Goal: Communication & Community: Answer question/provide support

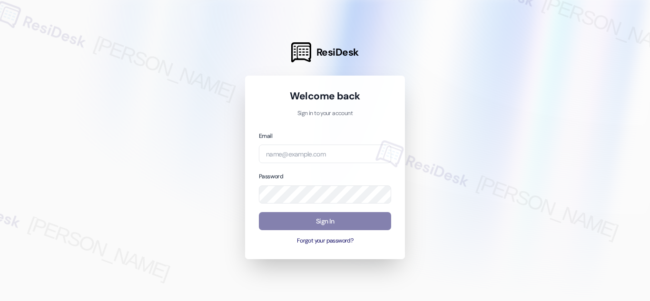
type input "automated-surveys-crawford_hoying-[PERSON_NAME].acueza@crawford_[DOMAIN_NAME]"
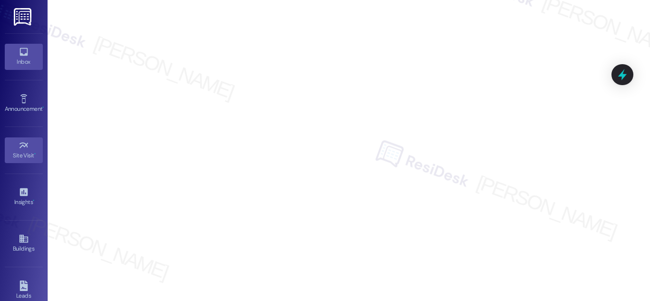
click at [21, 54] on icon at bounding box center [24, 52] width 10 height 10
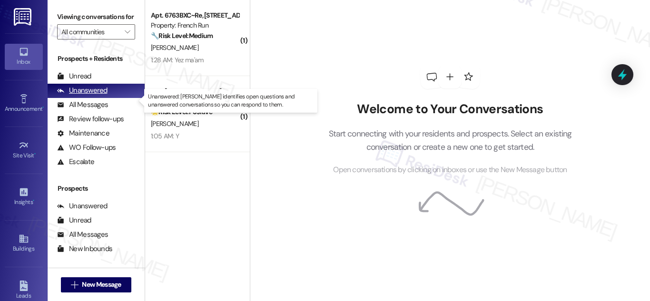
click at [94, 96] on div "Unanswered" at bounding box center [82, 91] width 50 height 10
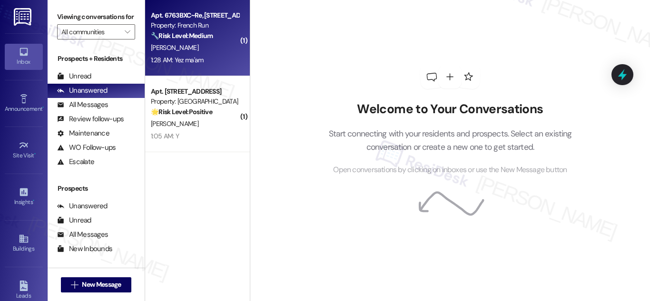
click at [194, 37] on strong "🔧 Risk Level: Medium" at bounding box center [182, 35] width 62 height 9
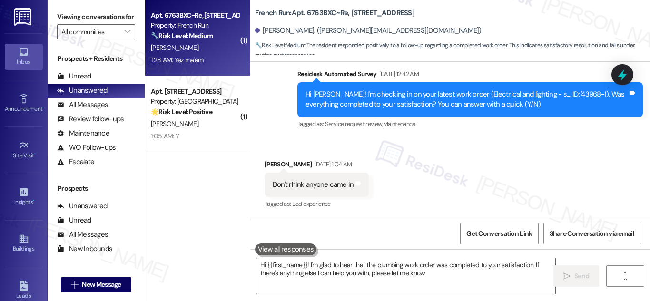
type textarea "Hi {{first_name}}! I'm glad to hear that the plumbing work order was completed …"
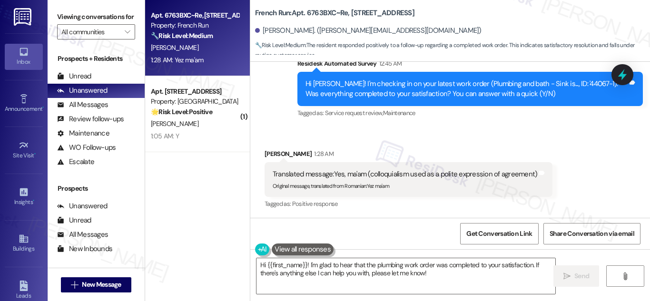
scroll to position [1671, 0]
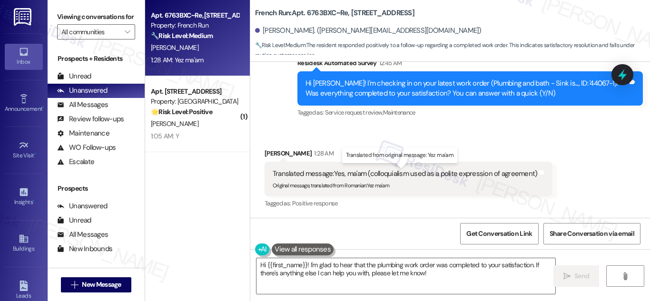
click at [338, 174] on div "Translated message: Yes, ma'am (colloquialism used as a polite expression of ag…" at bounding box center [405, 174] width 265 height 10
click at [368, 216] on div "Received via SMS [PERSON_NAME] 1:28 AM Translated message: Yes, ma'am (colloqui…" at bounding box center [409, 179] width 303 height 76
click at [452, 274] on textarea "Hi {{first_name}}! I'm glad to hear that the plumbing work order was completed …" at bounding box center [406, 277] width 299 height 36
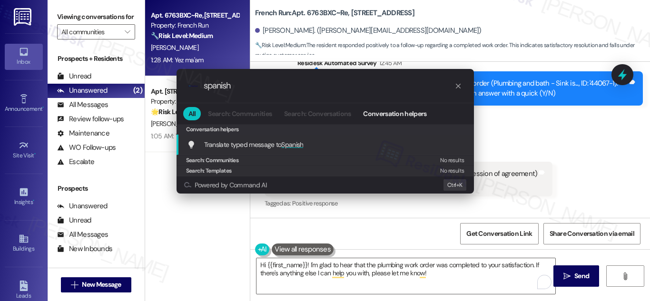
type input "spanish"
click at [269, 147] on span "Translate typed message to Spanish" at bounding box center [254, 144] width 100 height 9
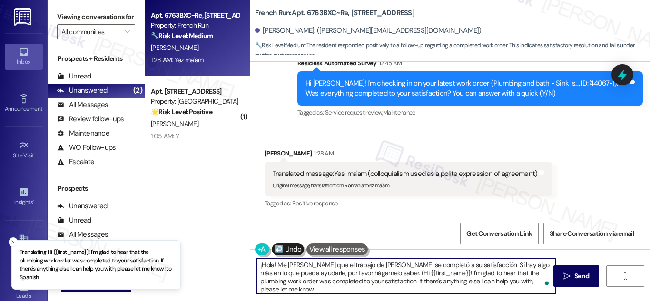
type textarea "¡Hola! Me [PERSON_NAME] que el trabajo de [PERSON_NAME] se completó a su satisf…"
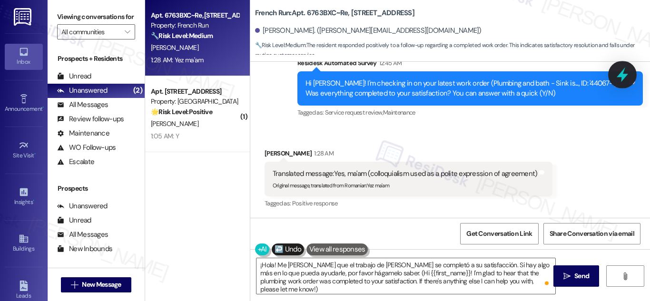
click at [623, 71] on icon at bounding box center [622, 75] width 11 height 15
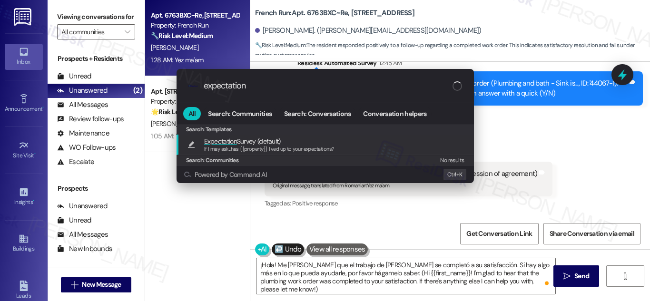
type input "expectation"
click at [230, 142] on span "Expectation" at bounding box center [220, 141] width 33 height 9
type textarea "If I may ask...has {{property}} lived up to your expectations?"
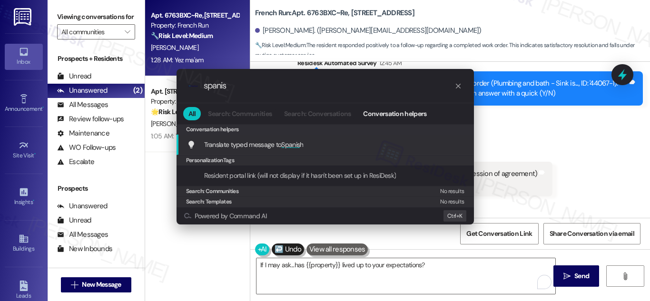
type input "spanis"
click at [271, 145] on span "Translate typed message to Spanis h" at bounding box center [254, 144] width 100 height 9
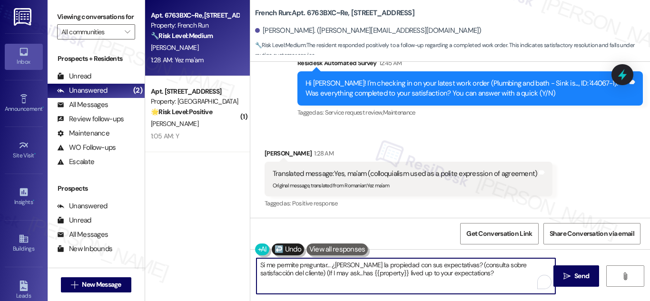
type textarea "Si me permite preguntar... ¿[PERSON_NAME] la propiedad con sus expectativas? (c…"
click at [582, 271] on button " Send" at bounding box center [577, 276] width 46 height 21
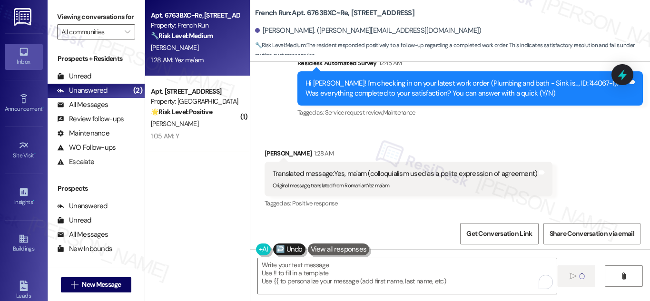
type textarea "Fetching suggested responses. Please feel free to read through the conversation…"
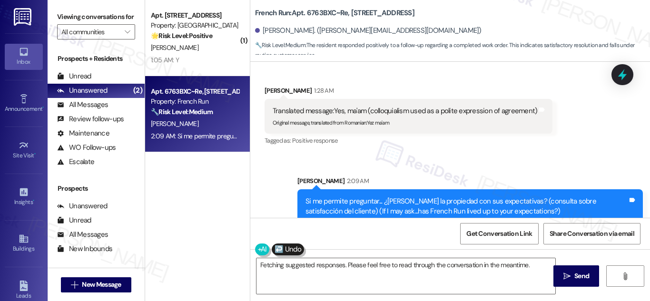
scroll to position [1748, 0]
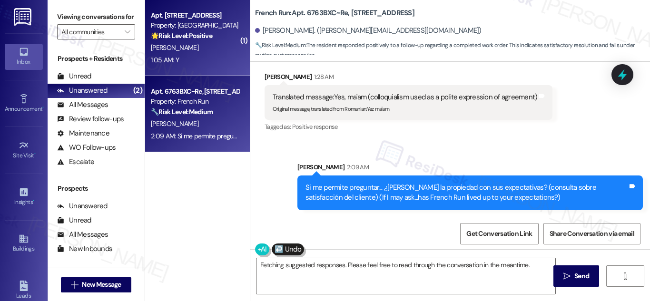
click at [193, 41] on div "Apt. [STREET_ADDRESS] Property: The Lane 🌟 Risk Level: Positive The resident re…" at bounding box center [195, 26] width 90 height 32
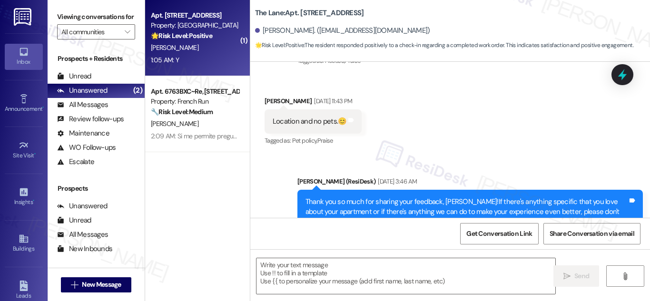
type textarea "Fetching suggested responses. Please feel free to read through the conversation…"
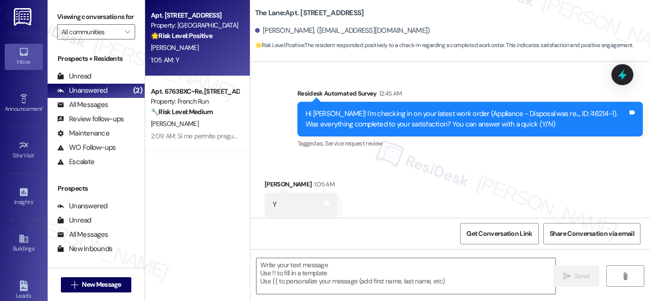
scroll to position [3848, 0]
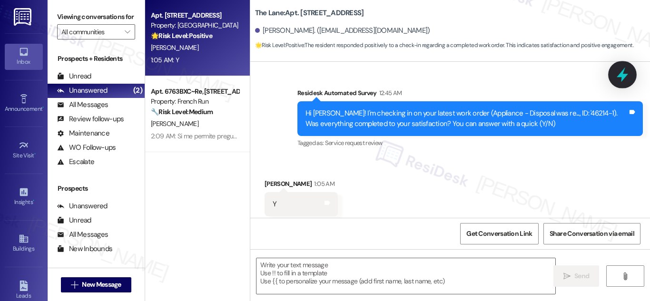
click at [623, 70] on icon at bounding box center [623, 75] width 16 height 16
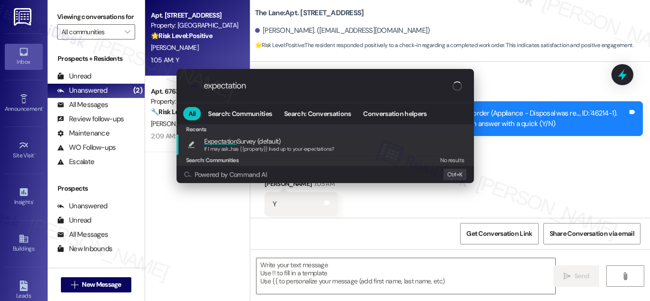
type input "expectation"
click at [254, 142] on span "Expectation Survey (default)" at bounding box center [242, 141] width 77 height 10
type textarea "If I may ask...has {{property}} lived up to your expectations?"
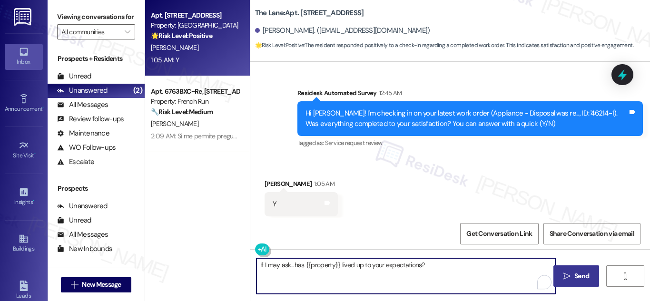
click at [576, 275] on span "Send" at bounding box center [582, 276] width 15 height 10
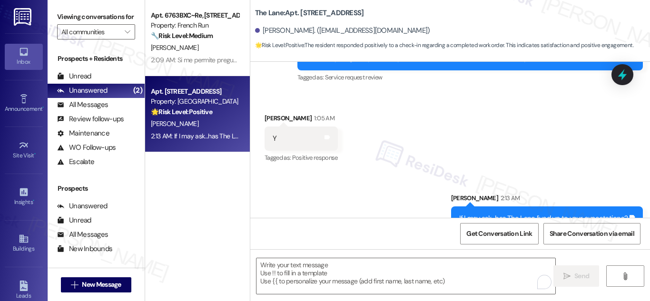
scroll to position [3914, 0]
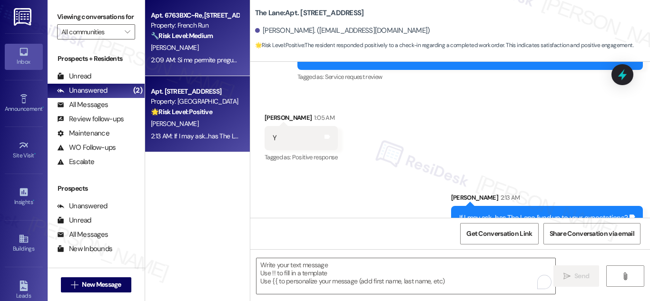
click at [198, 42] on div "[PERSON_NAME]" at bounding box center [195, 48] width 90 height 12
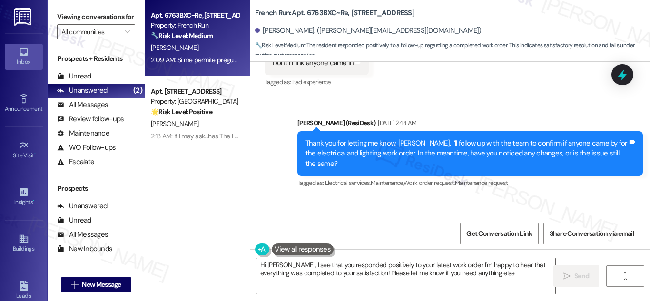
type textarea "Hi [PERSON_NAME], I see that you responded positively to your latest work order…"
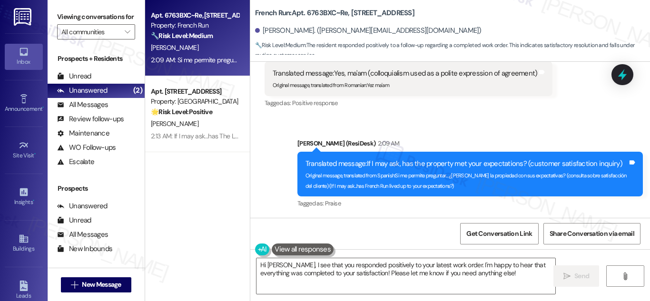
scroll to position [1772, 0]
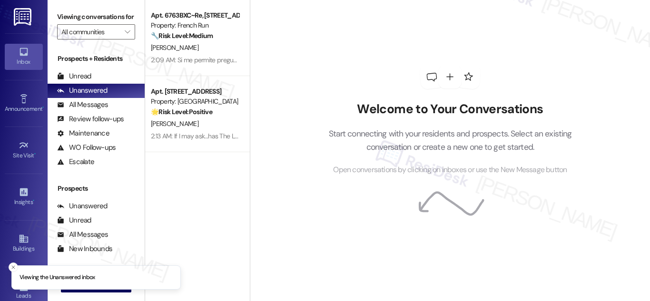
click at [220, 236] on div "Apt. 6763BXC~Re, 6801 Bordeaux Court Property: French Run 🔧 Risk Level: Medium …" at bounding box center [197, 150] width 105 height 301
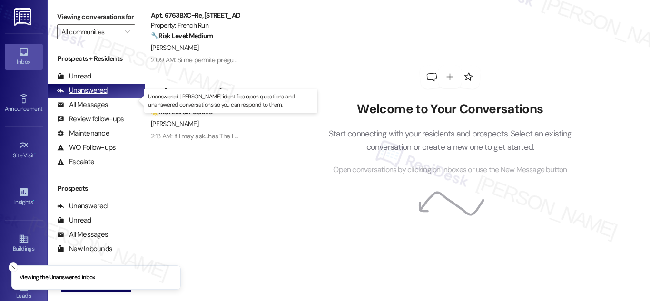
click at [93, 96] on div "Unanswered" at bounding box center [82, 91] width 50 height 10
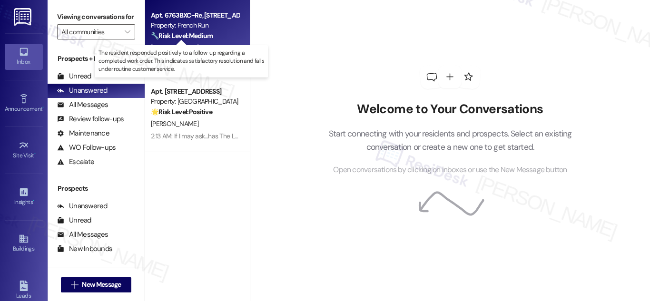
click at [176, 39] on strong "🔧 Risk Level: Medium" at bounding box center [182, 35] width 62 height 9
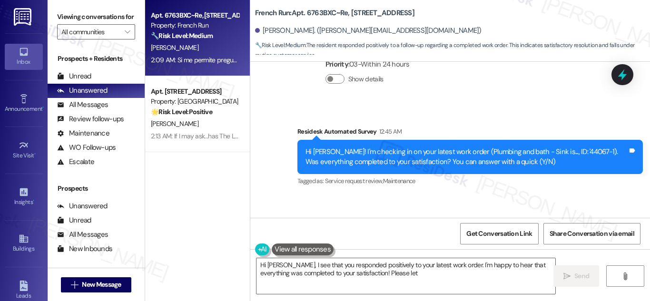
scroll to position [1671, 0]
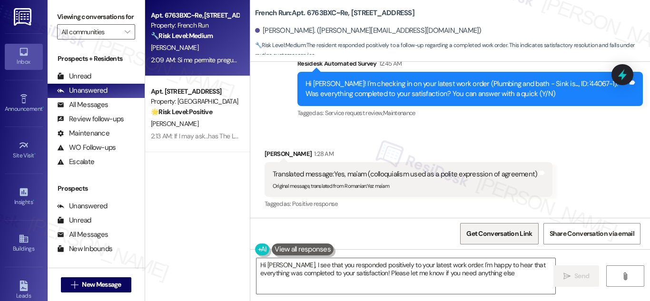
type textarea "Hi [PERSON_NAME], I see that you responded positively to your latest work order…"
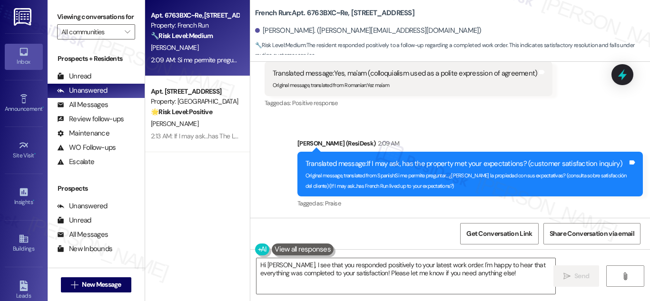
scroll to position [1772, 0]
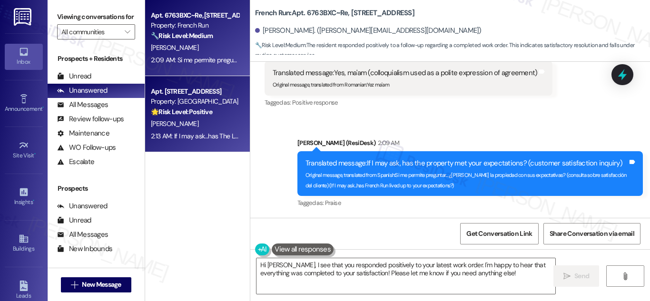
click at [197, 115] on strong "🌟 Risk Level: Positive" at bounding box center [181, 112] width 61 height 9
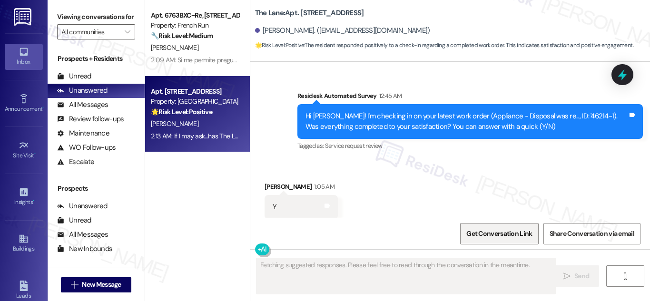
scroll to position [3928, 0]
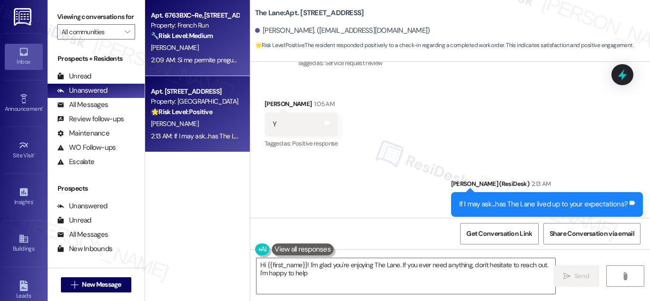
type textarea "Hi {{first_name}}! I'm glad you're enjoying The Lane. If you ever need anything…"
